Goal: Information Seeking & Learning: Find specific fact

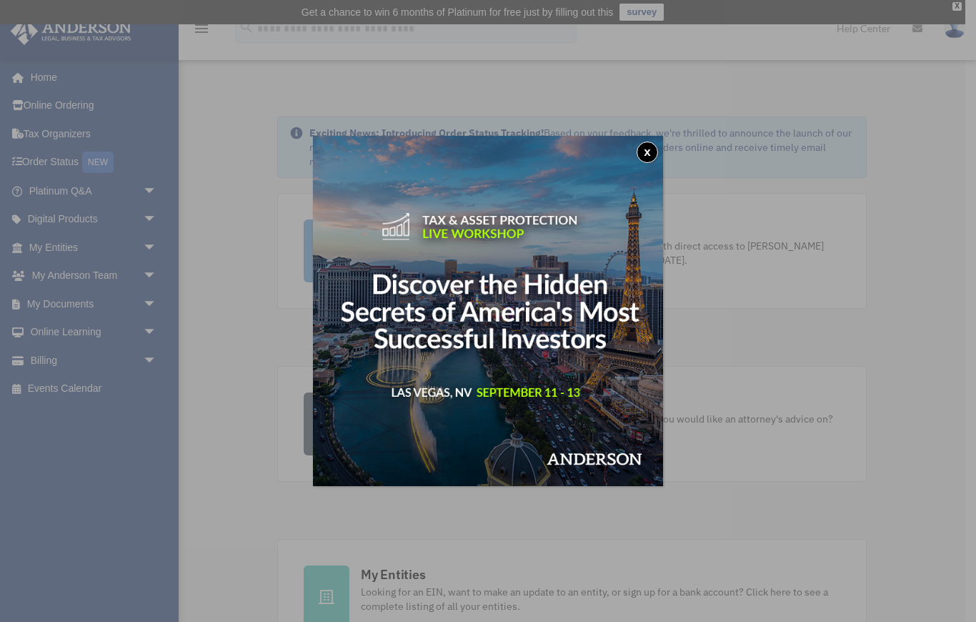
click at [642, 151] on button "x" at bounding box center [647, 151] width 21 height 21
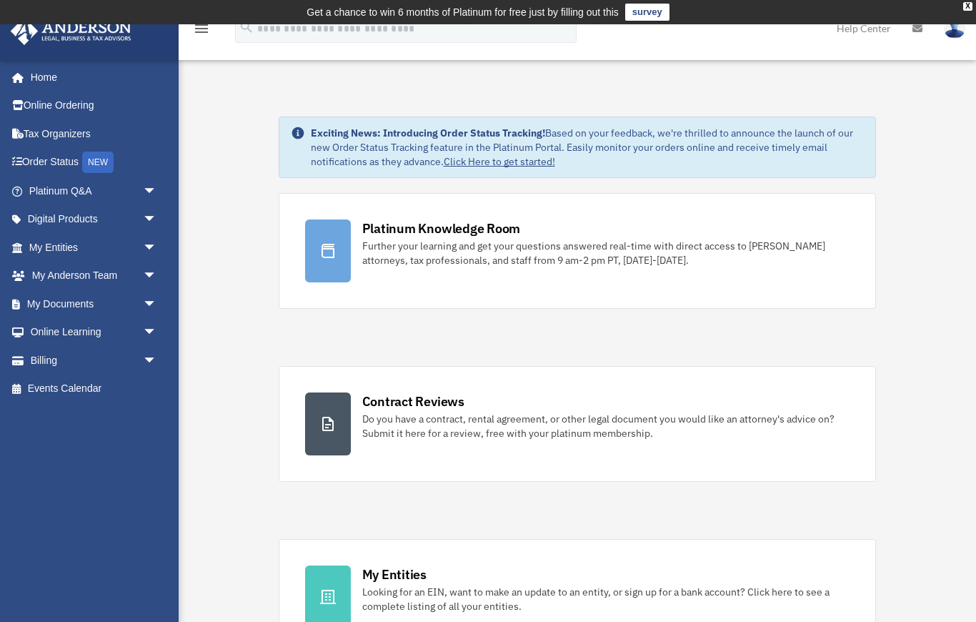
click at [65, 304] on link "My Documents arrow_drop_down" at bounding box center [94, 303] width 169 height 29
click at [150, 299] on span "arrow_drop_down" at bounding box center [157, 303] width 29 height 29
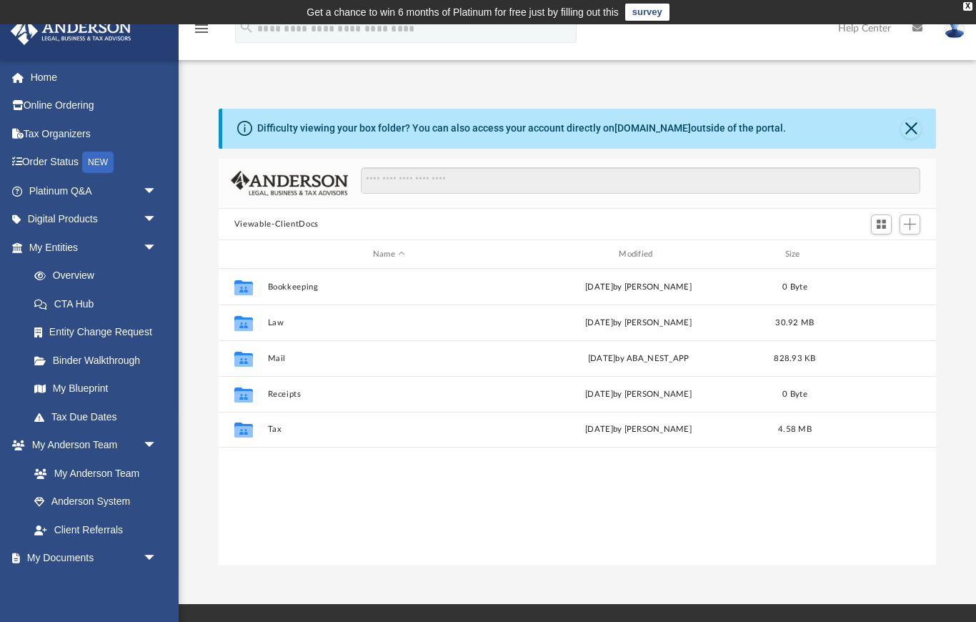
scroll to position [325, 718]
click at [84, 391] on link "My Blueprint" at bounding box center [95, 388] width 151 height 29
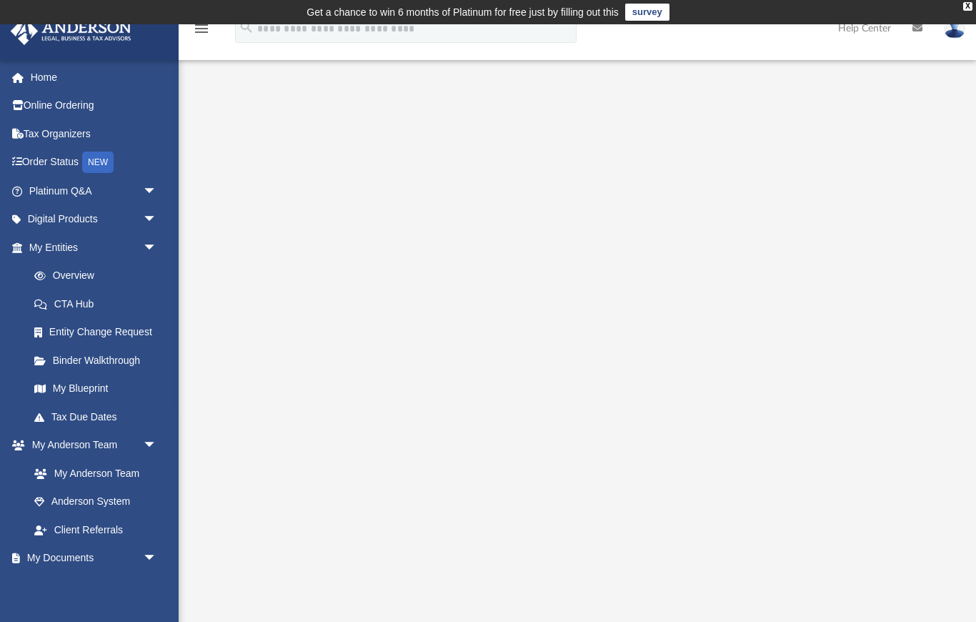
scroll to position [10, 0]
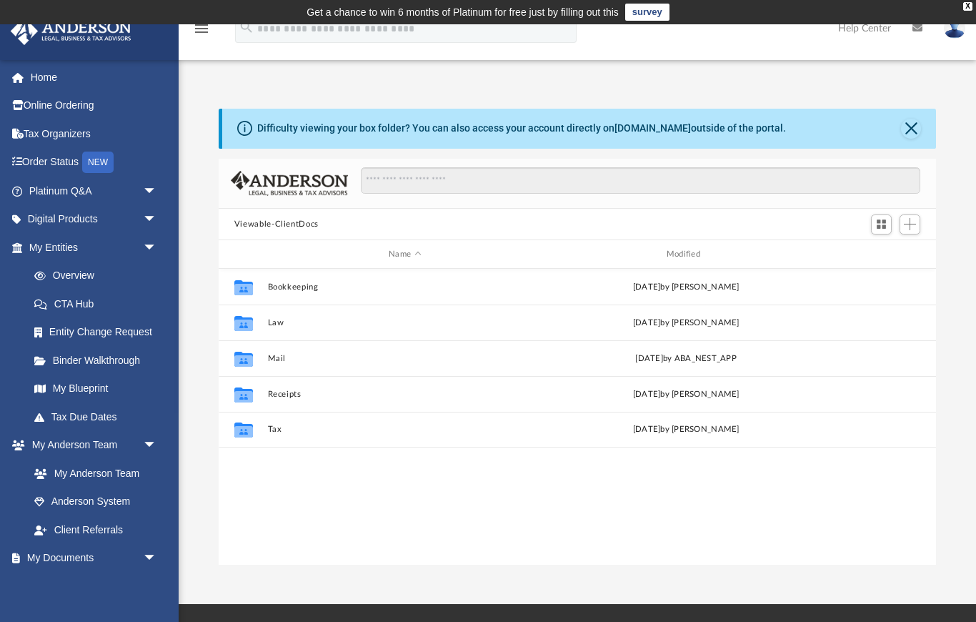
scroll to position [325, 718]
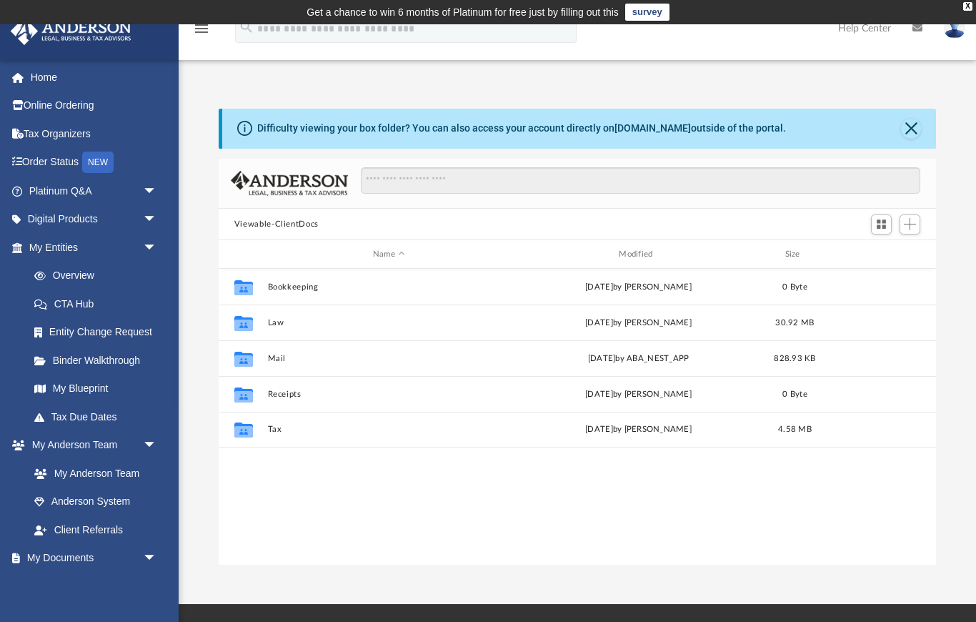
click at [152, 561] on span "arrow_drop_down" at bounding box center [157, 558] width 29 height 29
click at [81, 383] on link "My Blueprint" at bounding box center [95, 388] width 151 height 29
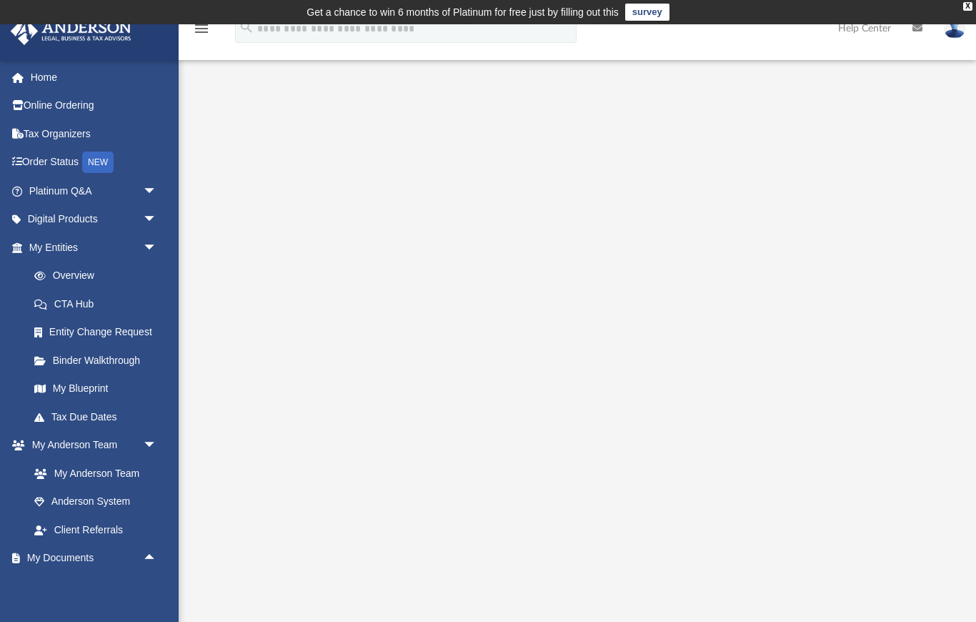
click at [149, 212] on span "arrow_drop_down" at bounding box center [157, 219] width 29 height 29
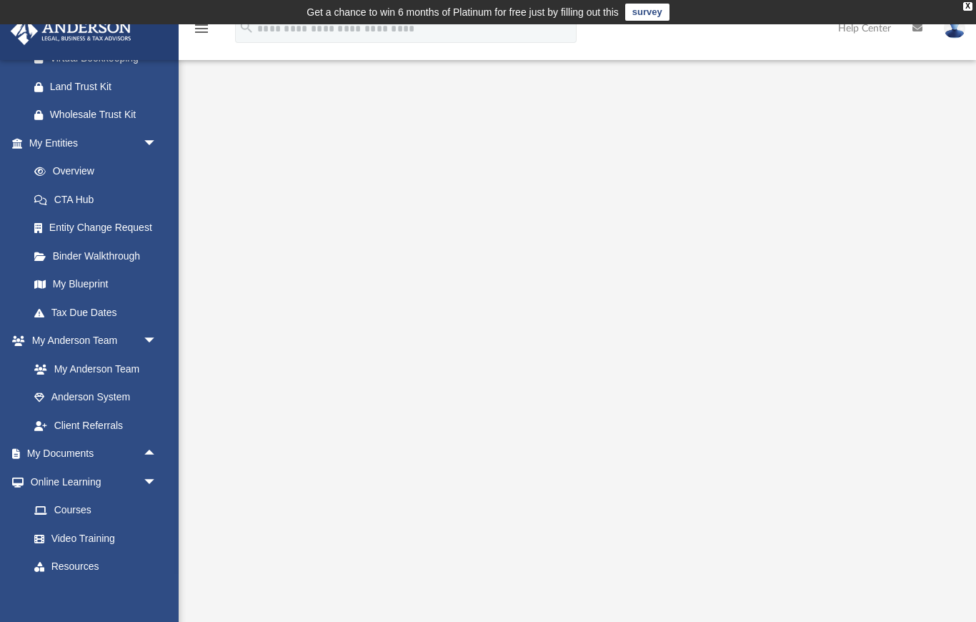
scroll to position [219, 0]
click at [68, 171] on link "Overview" at bounding box center [99, 169] width 159 height 29
click at [69, 169] on link "Overview" at bounding box center [99, 169] width 159 height 29
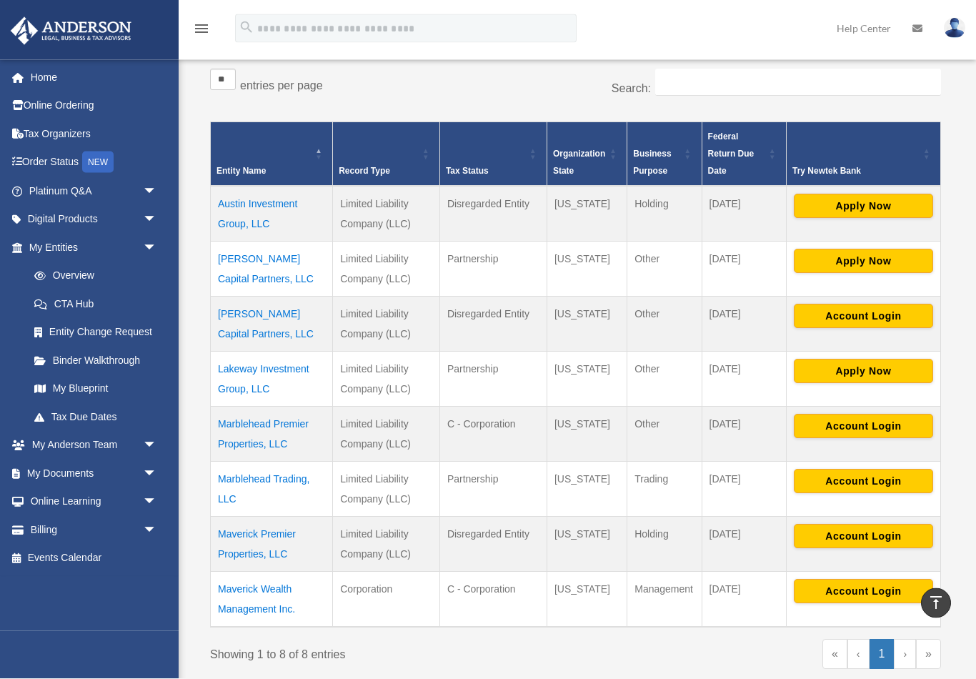
scroll to position [257, 0]
click at [249, 324] on td "Hamilton Capital Partners, LLC" at bounding box center [272, 323] width 122 height 55
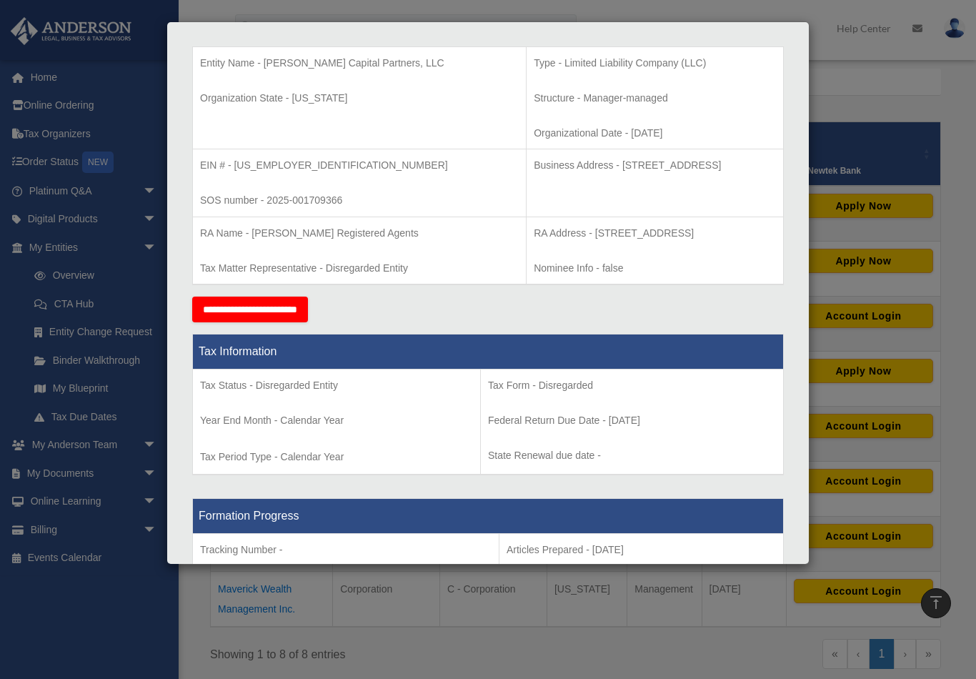
scroll to position [289, 0]
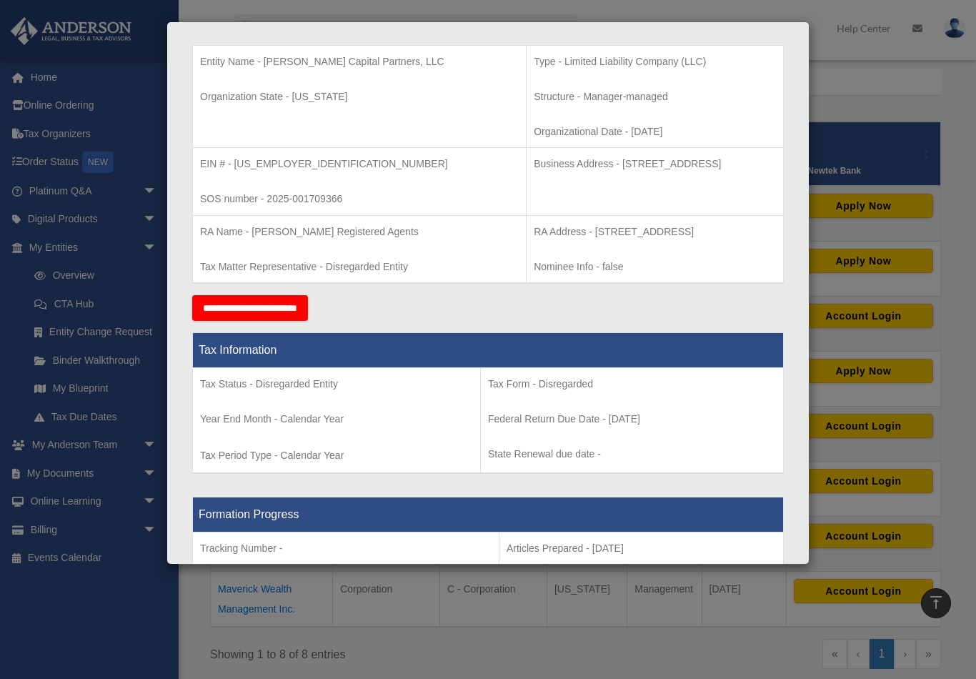
click at [910, 119] on div "Details × Articles Sent Organizational Date" at bounding box center [488, 339] width 976 height 679
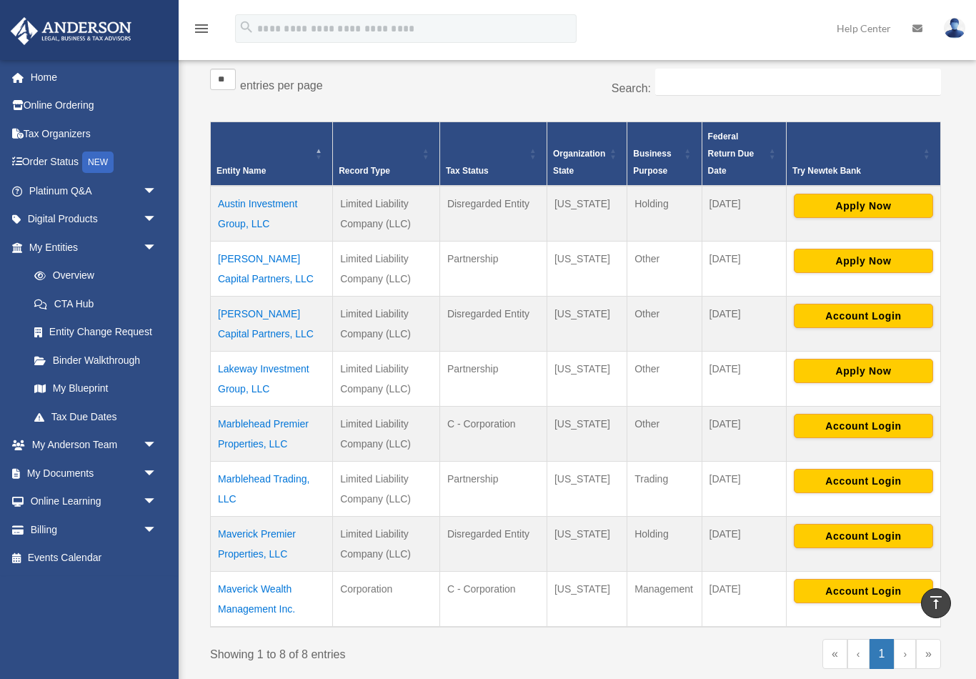
click at [238, 482] on td "Marblehead Trading, LLC" at bounding box center [272, 488] width 122 height 55
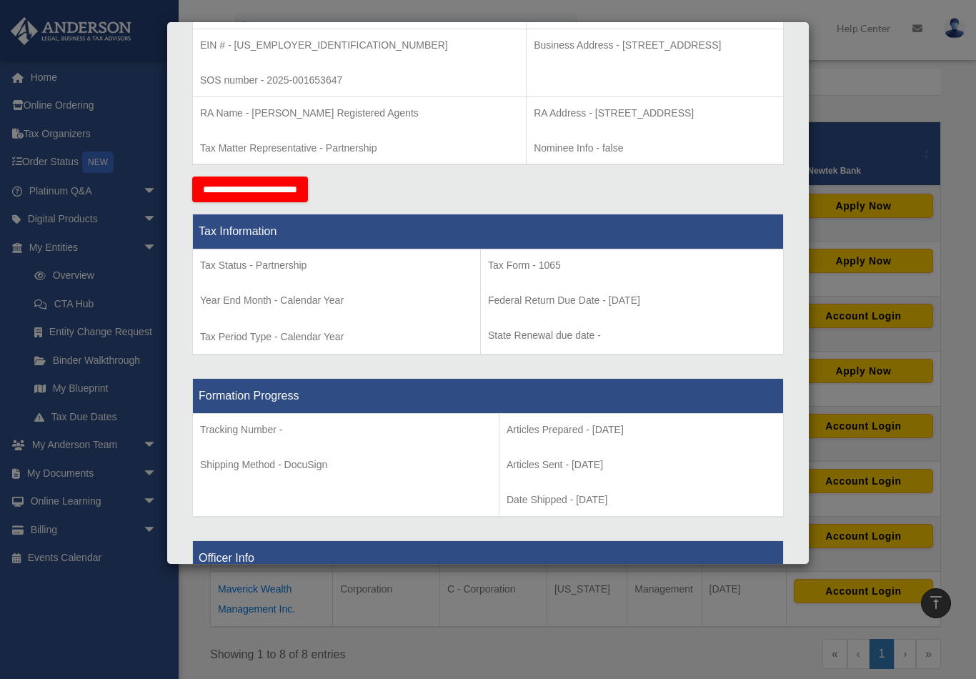
scroll to position [409, 0]
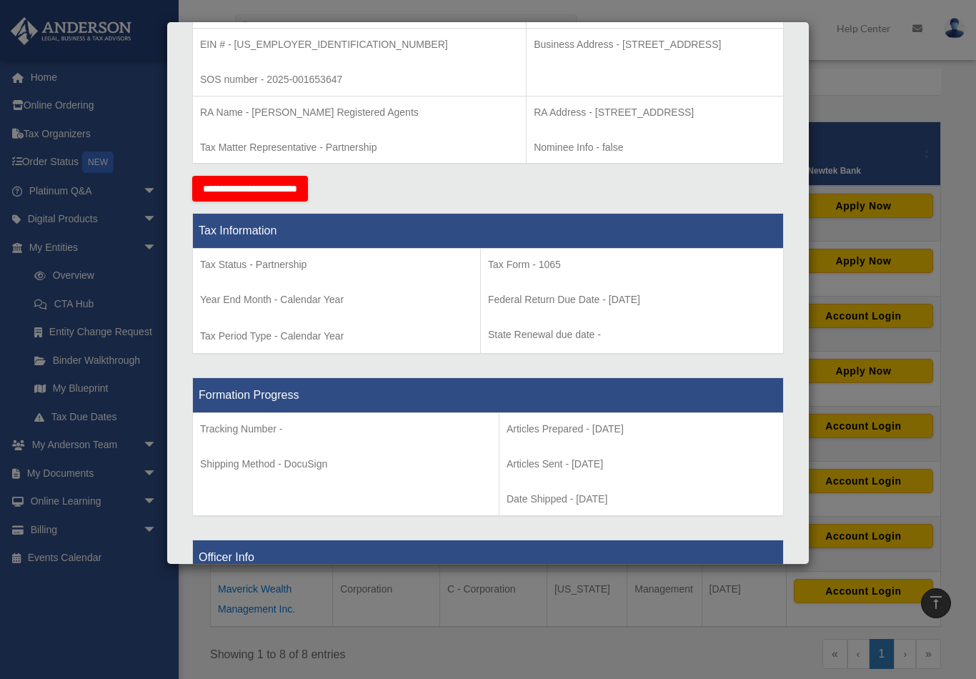
click at [864, 85] on div "Details × Articles Sent Organizational Date" at bounding box center [488, 339] width 976 height 679
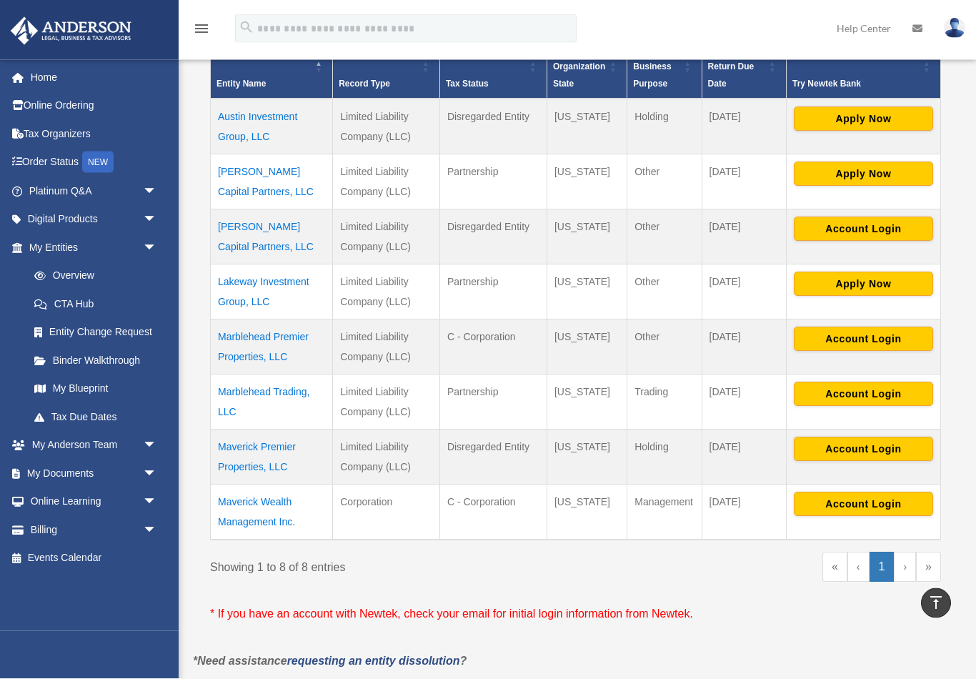
click at [231, 506] on td "Maverick Wealth Management Inc." at bounding box center [272, 512] width 122 height 56
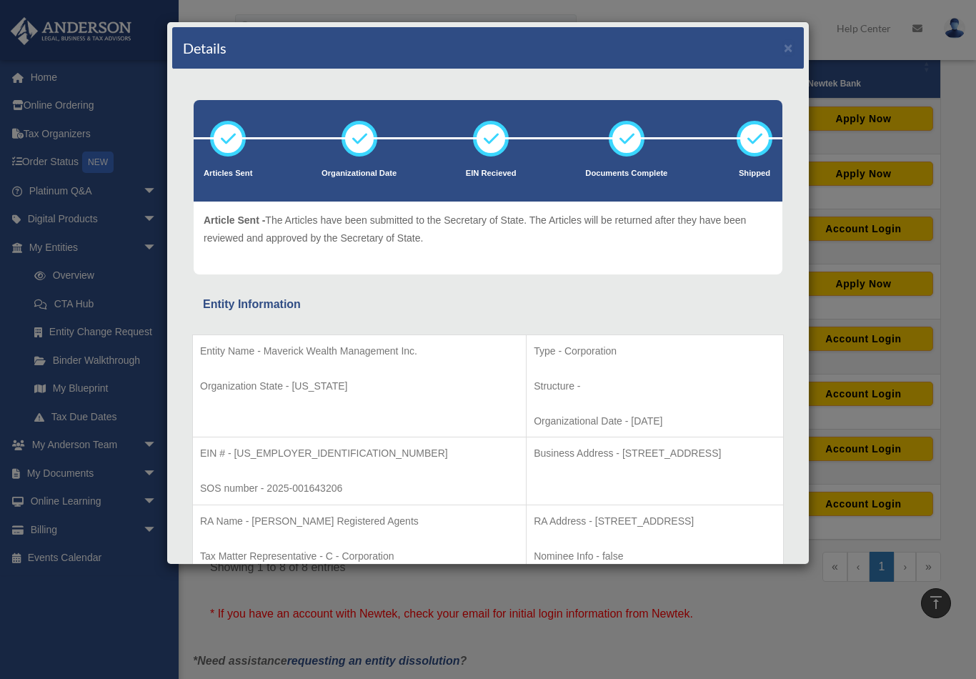
scroll to position [0, 0]
click at [539, 621] on div "Details × Articles Sent Organizational Date" at bounding box center [488, 339] width 976 height 679
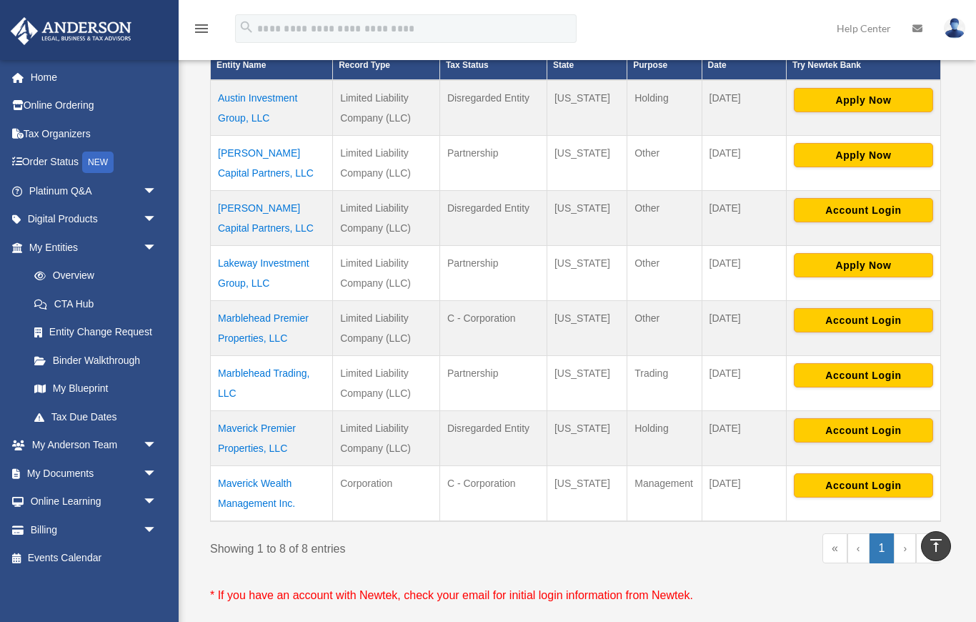
scroll to position [361, 0]
